Goal: Participate in discussion: Engage in conversation with other users on a specific topic

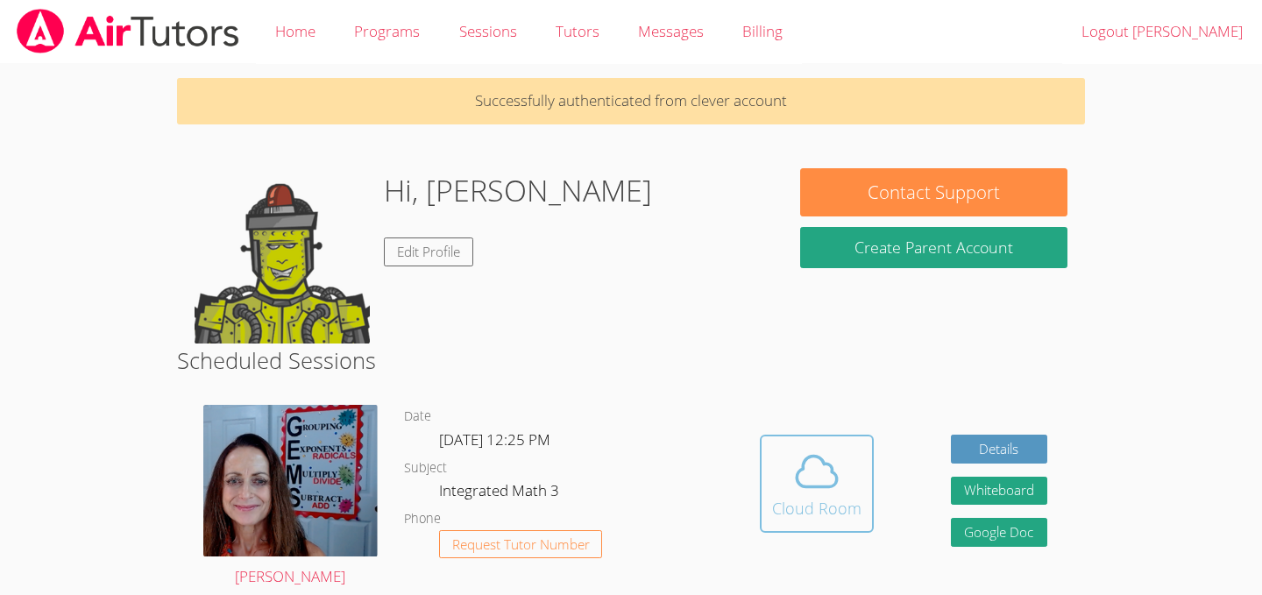
click at [835, 486] on icon at bounding box center [816, 471] width 49 height 49
click at [797, 507] on div "Cloud Room" at bounding box center [816, 508] width 89 height 25
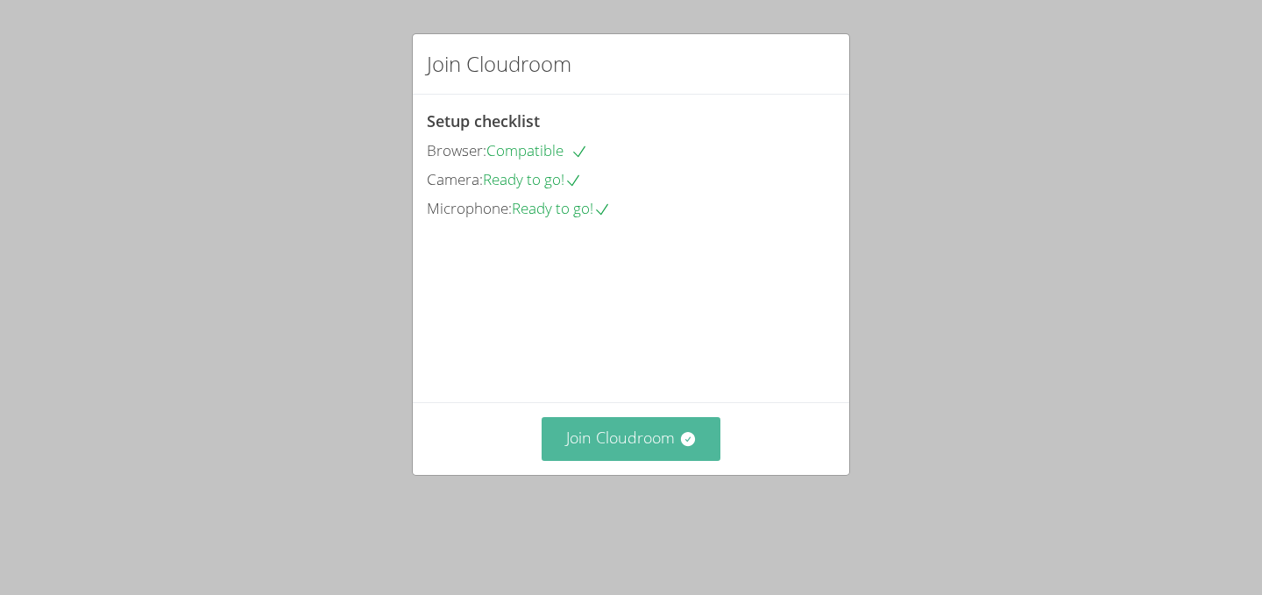
click at [579, 460] on button "Join Cloudroom" at bounding box center [632, 438] width 180 height 43
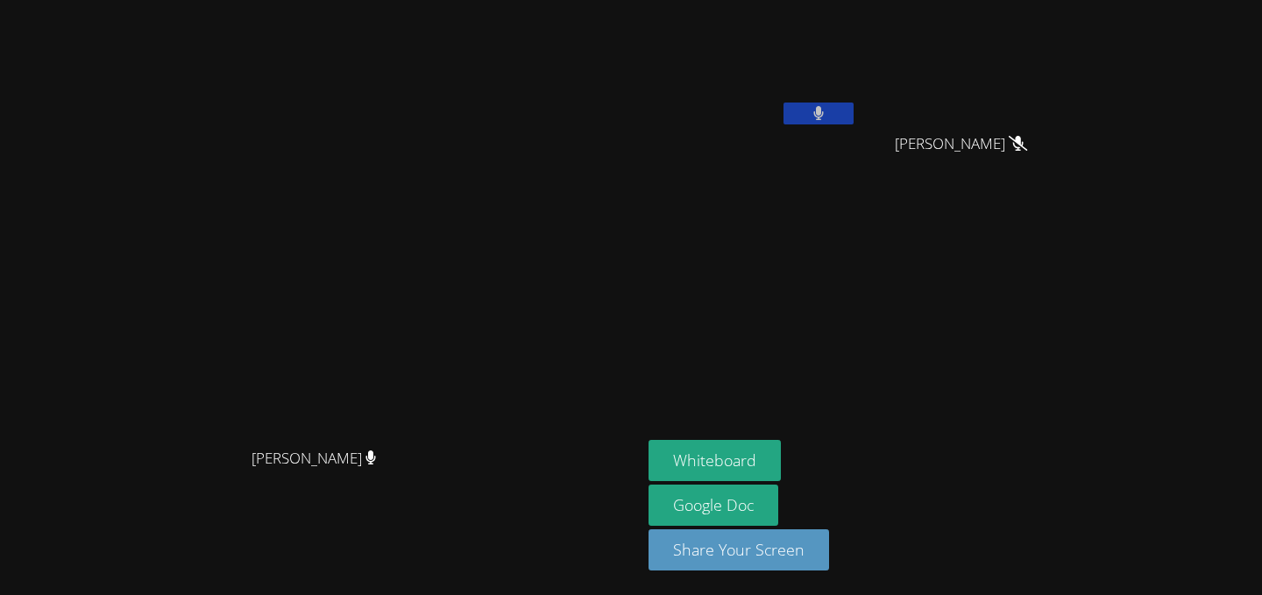
click at [853, 105] on button at bounding box center [818, 114] width 70 height 22
click at [827, 106] on icon at bounding box center [818, 113] width 18 height 15
click at [853, 105] on button at bounding box center [818, 114] width 70 height 22
click at [827, 114] on icon at bounding box center [818, 113] width 18 height 15
click at [824, 110] on icon at bounding box center [818, 113] width 11 height 15
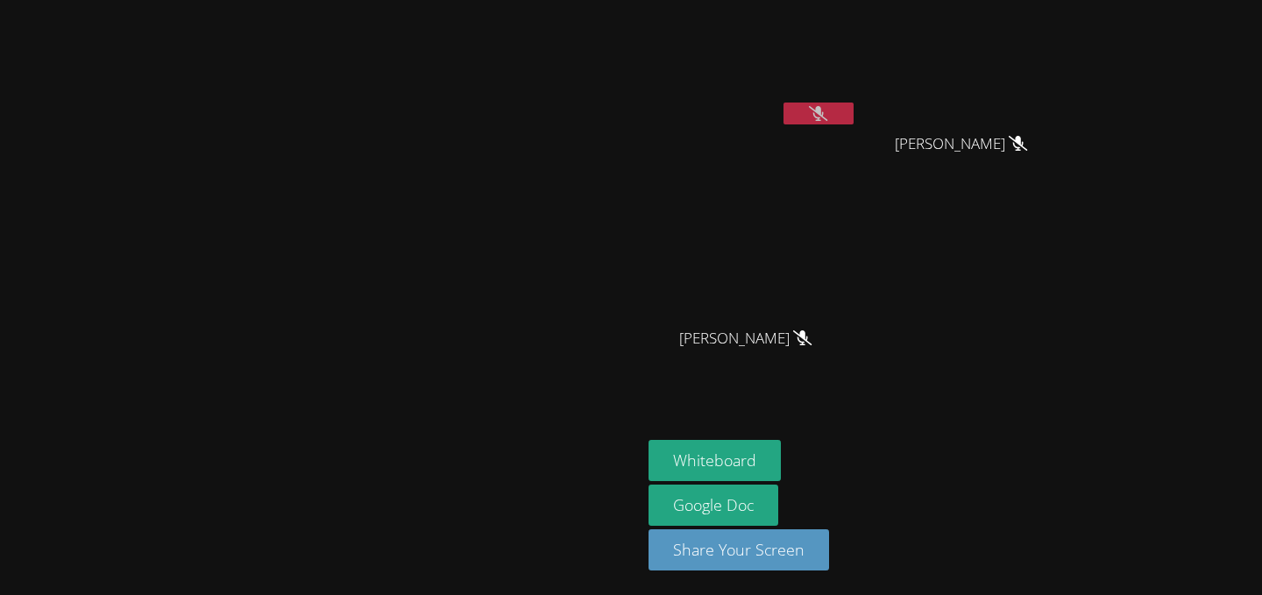
click at [827, 108] on icon at bounding box center [818, 113] width 18 height 15
click at [853, 111] on button at bounding box center [818, 114] width 70 height 22
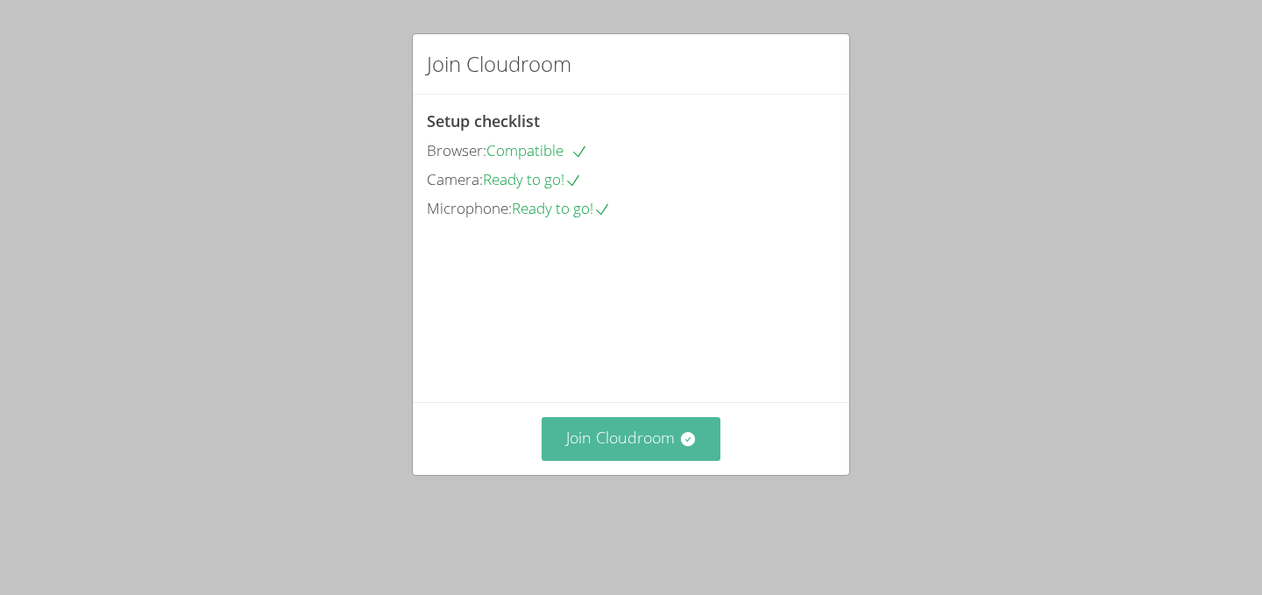
click at [667, 460] on button "Join Cloudroom" at bounding box center [632, 438] width 180 height 43
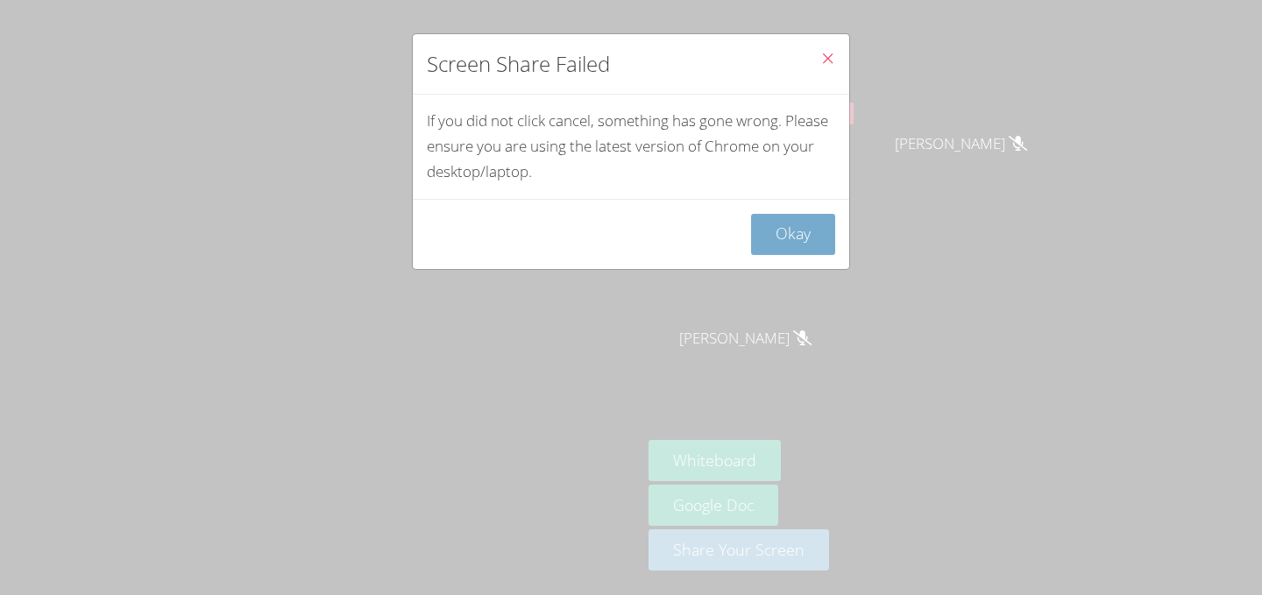
click at [803, 220] on button "Okay" at bounding box center [793, 234] width 84 height 41
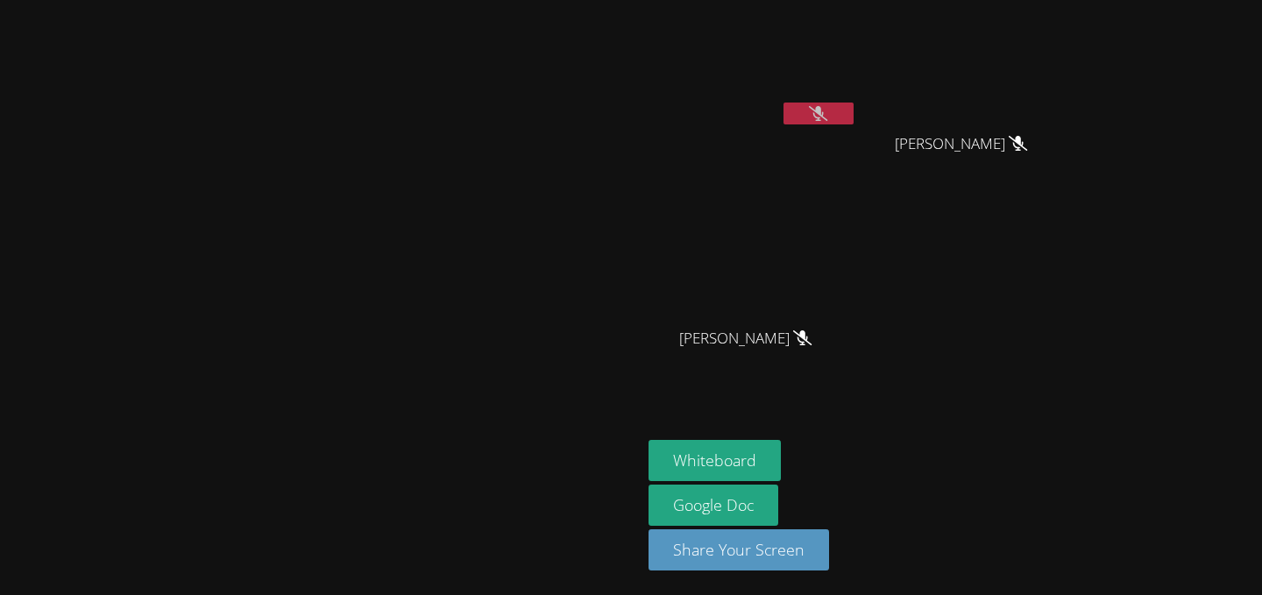
click at [827, 110] on icon at bounding box center [818, 113] width 18 height 15
click at [825, 110] on icon at bounding box center [818, 113] width 11 height 15
click at [853, 108] on button at bounding box center [818, 114] width 70 height 22
drag, startPoint x: 995, startPoint y: 118, endPoint x: 995, endPoint y: 106, distance: 12.3
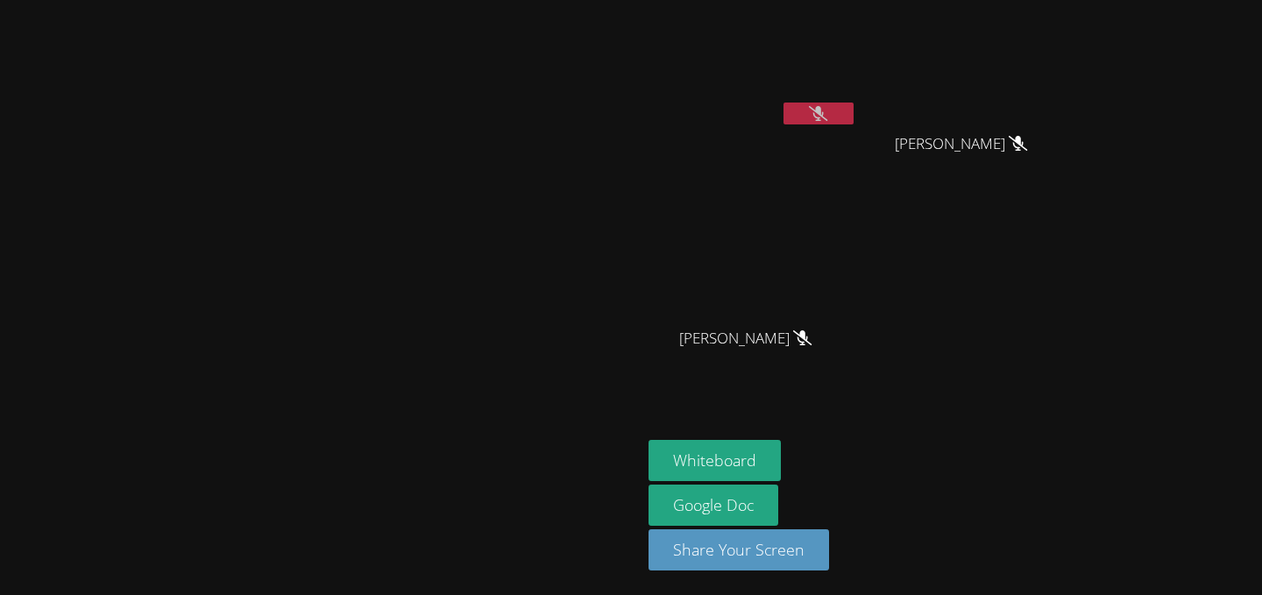
click at [827, 110] on icon at bounding box center [818, 113] width 18 height 15
click at [824, 118] on icon at bounding box center [818, 113] width 11 height 15
click at [827, 117] on icon at bounding box center [818, 113] width 18 height 15
click at [825, 116] on icon at bounding box center [818, 113] width 11 height 15
click at [827, 116] on icon at bounding box center [818, 113] width 18 height 15
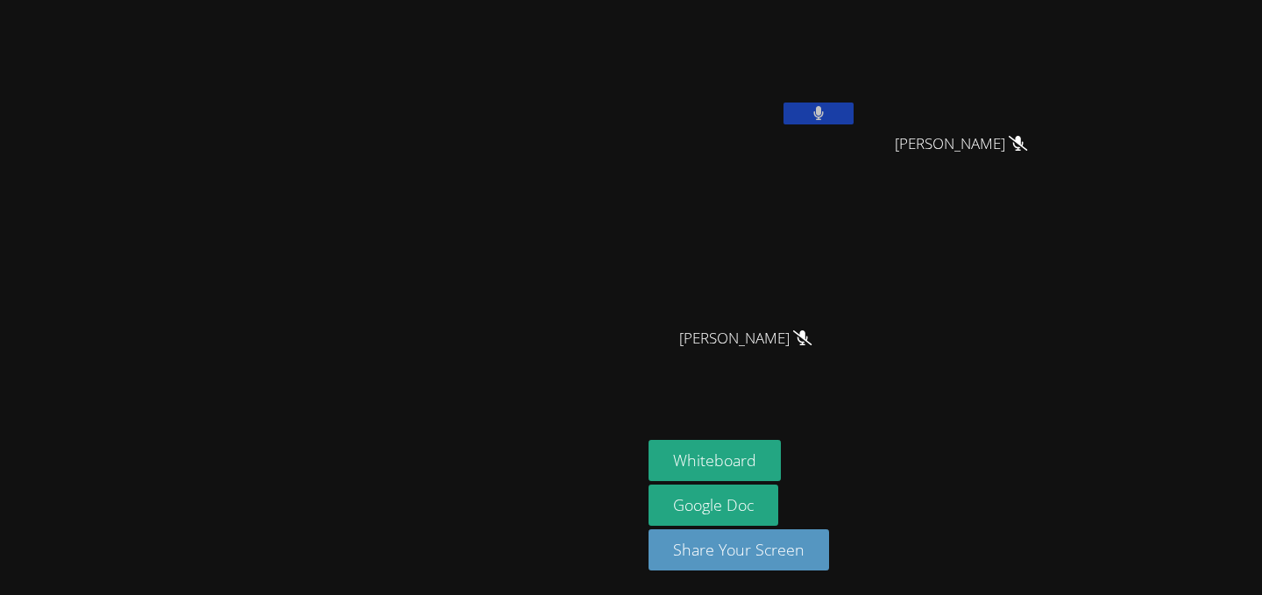
click at [853, 109] on button at bounding box center [818, 114] width 70 height 22
click at [853, 106] on button at bounding box center [818, 114] width 70 height 22
click at [853, 110] on button at bounding box center [818, 114] width 70 height 22
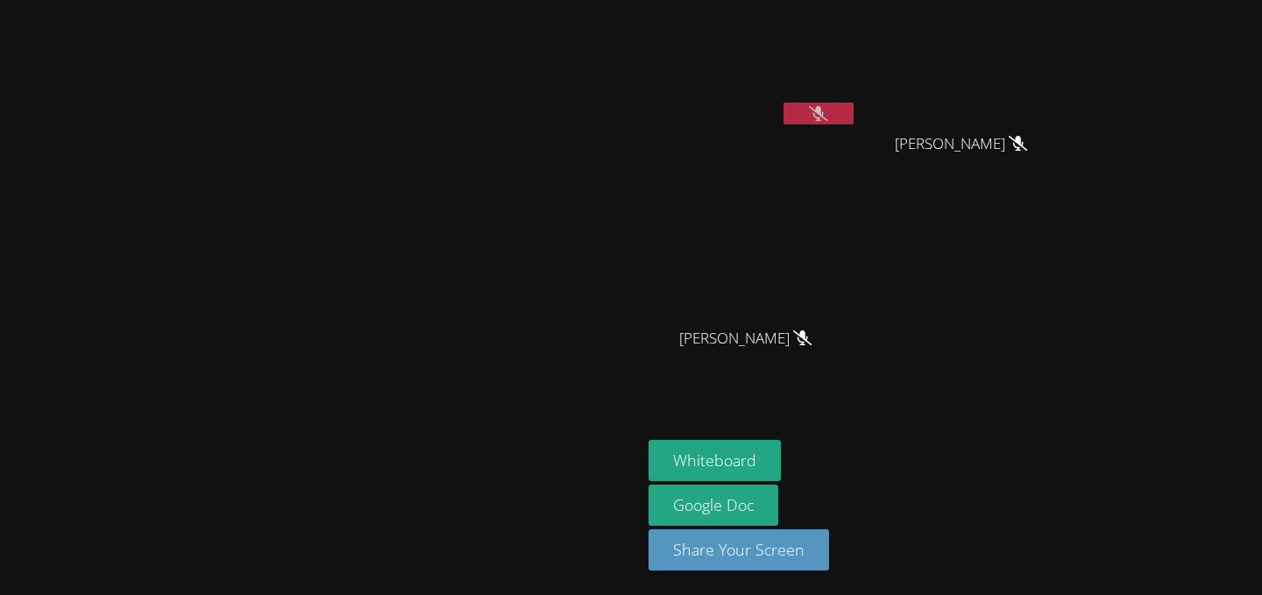
click at [853, 110] on button at bounding box center [818, 114] width 70 height 22
click at [824, 111] on icon at bounding box center [818, 113] width 11 height 15
click at [857, 225] on video at bounding box center [752, 260] width 209 height 117
click at [857, 135] on div "[PERSON_NAME]" at bounding box center [752, 101] width 209 height 188
click at [857, 128] on div "[PERSON_NAME]" at bounding box center [752, 69] width 209 height 125
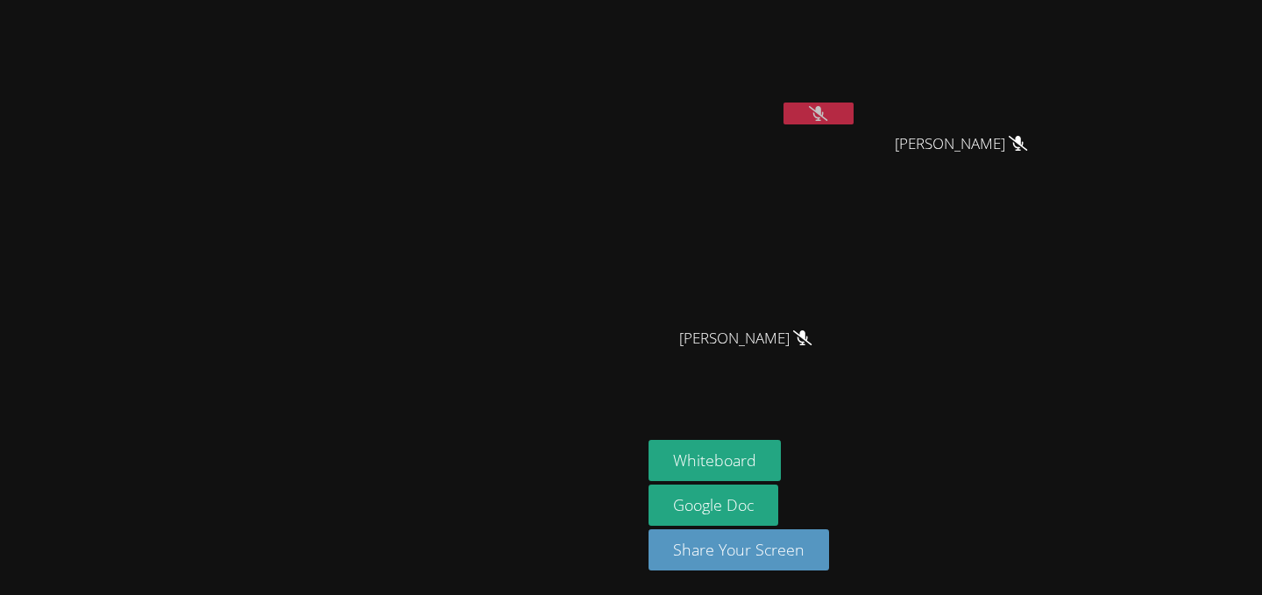
click at [857, 88] on video at bounding box center [752, 65] width 209 height 117
click at [853, 115] on button at bounding box center [818, 114] width 70 height 22
click at [853, 103] on button at bounding box center [818, 114] width 70 height 22
click at [853, 105] on button at bounding box center [818, 114] width 70 height 22
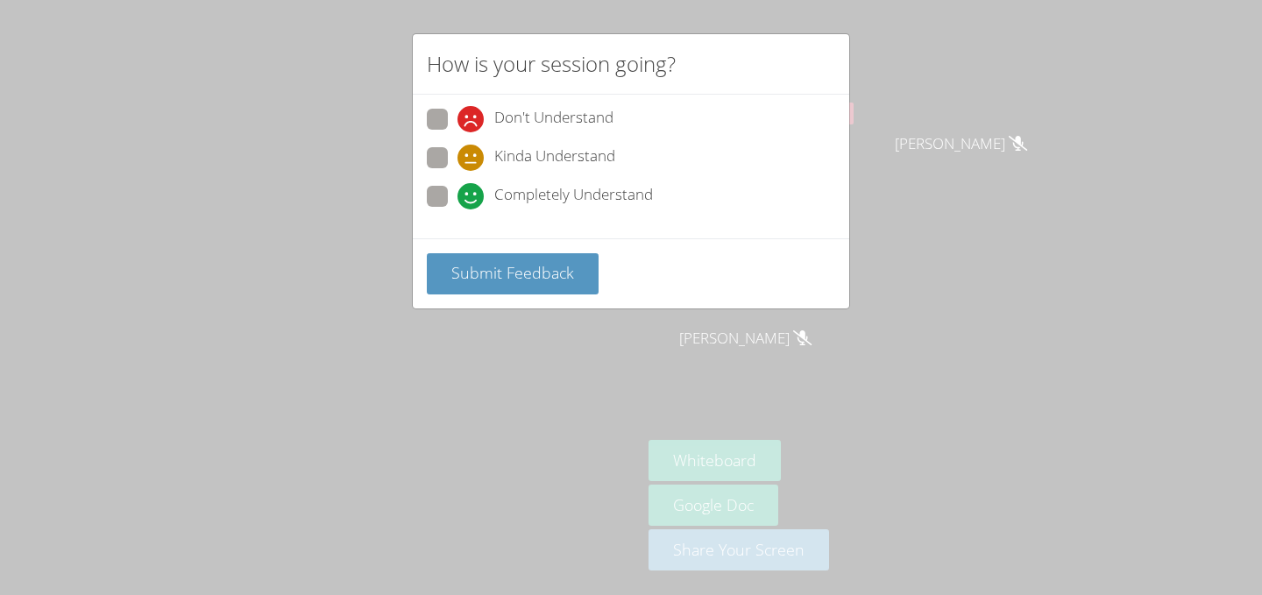
click at [528, 203] on span "Completely Understand" at bounding box center [573, 196] width 159 height 26
click at [472, 201] on input "Completely Understand" at bounding box center [464, 193] width 15 height 15
radio input "true"
click at [521, 260] on button "Submit Feedback" at bounding box center [513, 273] width 172 height 41
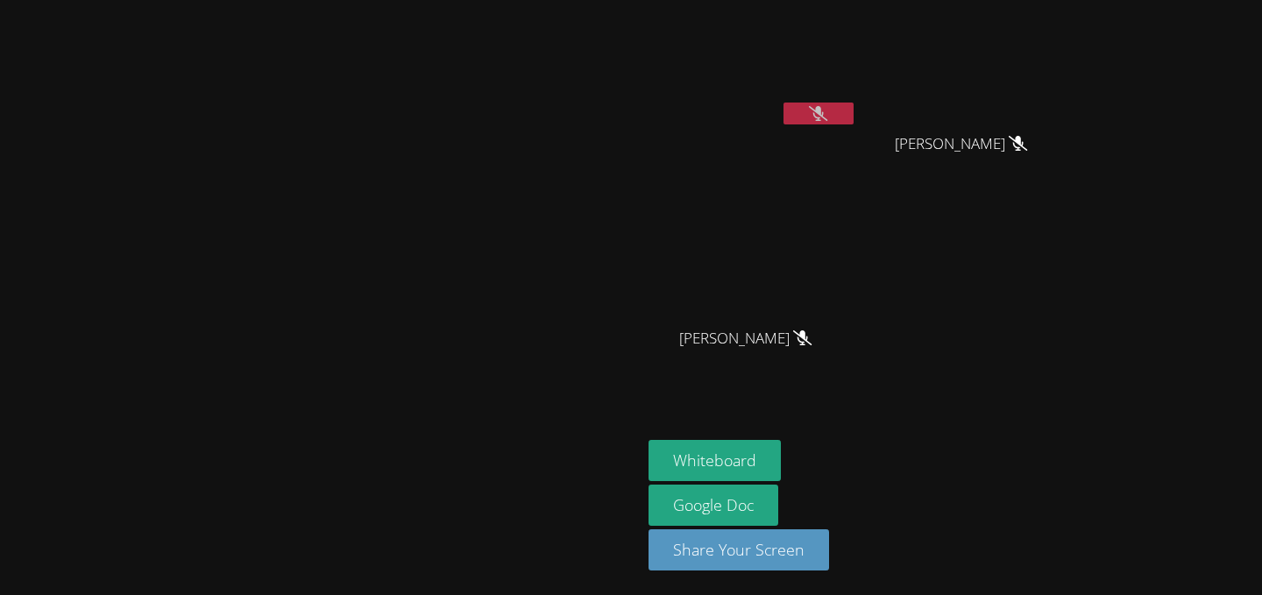
click at [827, 114] on icon at bounding box center [818, 113] width 18 height 15
click at [825, 114] on icon at bounding box center [818, 113] width 11 height 15
click at [827, 114] on icon at bounding box center [818, 113] width 18 height 15
click at [824, 111] on icon at bounding box center [818, 113] width 11 height 15
click at [827, 111] on icon at bounding box center [818, 113] width 18 height 15
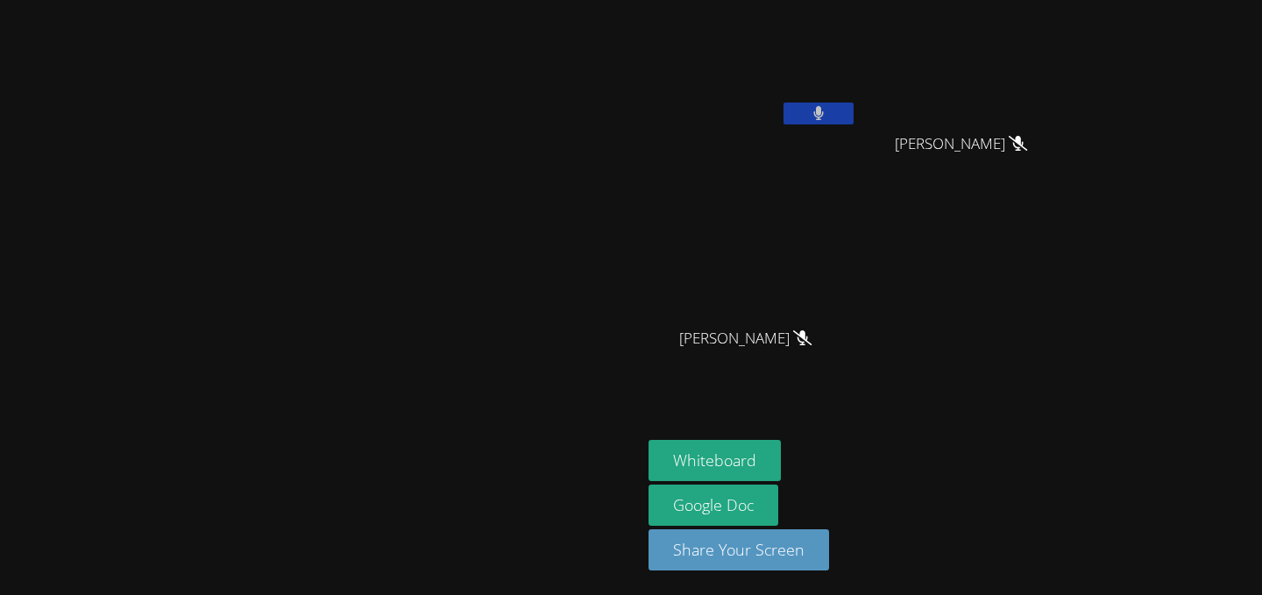
click at [824, 111] on icon at bounding box center [818, 113] width 11 height 15
click at [452, 86] on video at bounding box center [320, 262] width 263 height 353
click at [827, 112] on icon at bounding box center [818, 113] width 18 height 15
click at [824, 112] on icon at bounding box center [818, 113] width 11 height 15
click at [827, 112] on icon at bounding box center [818, 113] width 18 height 15
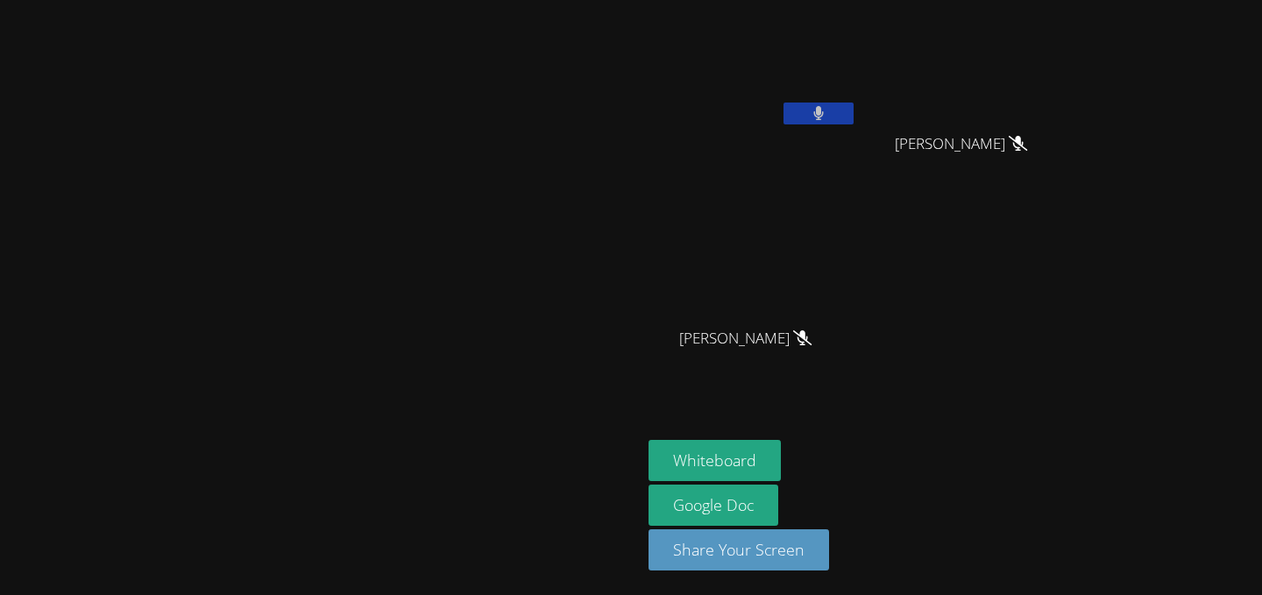
click at [824, 112] on icon at bounding box center [818, 113] width 11 height 15
click at [827, 116] on icon at bounding box center [818, 113] width 18 height 15
